Goal: Transaction & Acquisition: Book appointment/travel/reservation

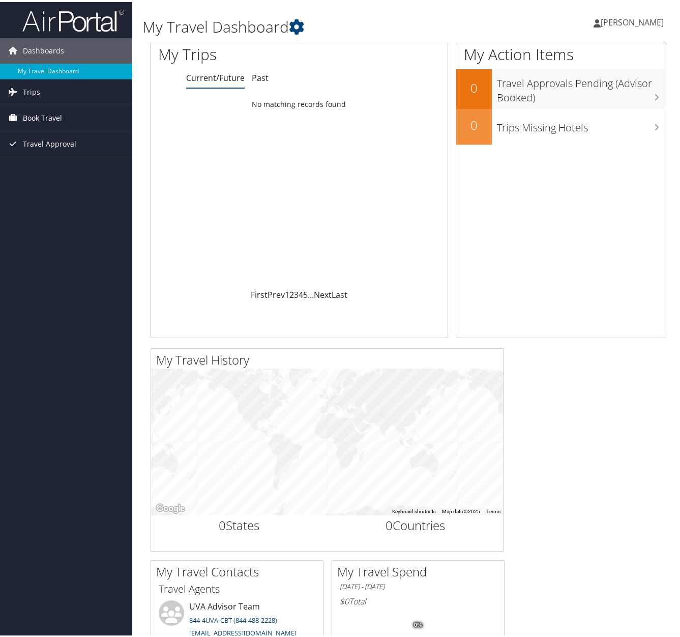
click at [41, 117] on span "Book Travel" at bounding box center [42, 115] width 39 height 25
click at [44, 167] on link "Book/Manage Online Trips" at bounding box center [66, 166] width 132 height 15
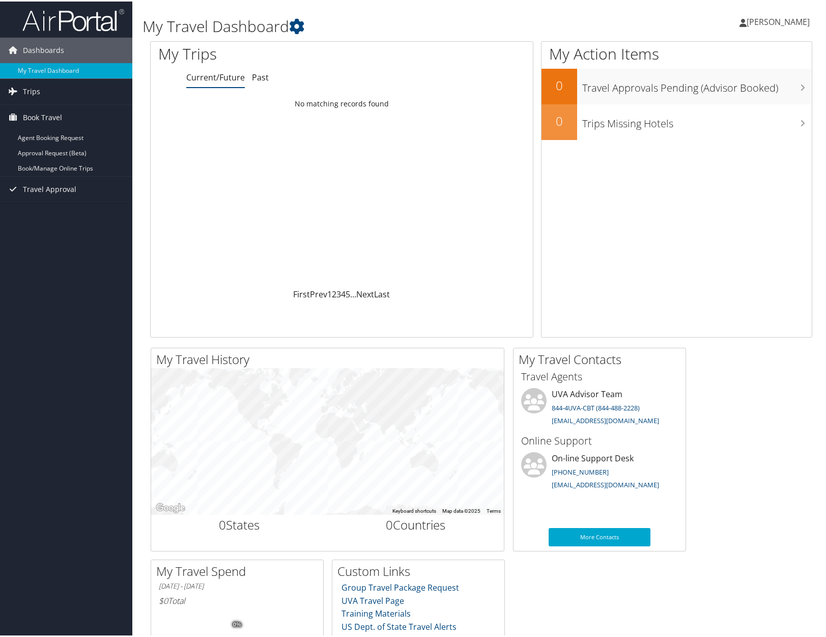
click at [680, 18] on span "[PERSON_NAME]" at bounding box center [778, 20] width 63 height 11
click at [680, 165] on link "Sign Out" at bounding box center [750, 165] width 113 height 17
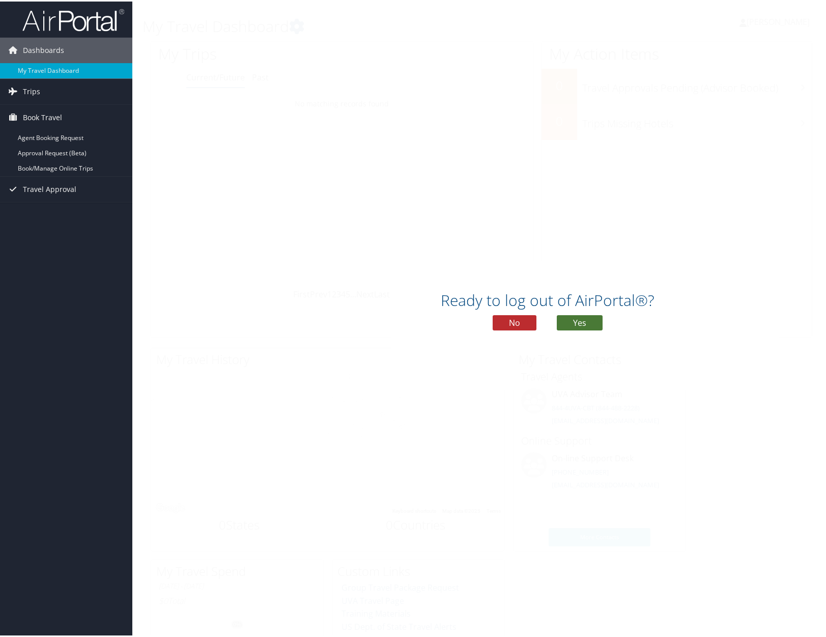
click at [580, 320] on button "Yes" at bounding box center [580, 320] width 46 height 15
